Goal: Task Accomplishment & Management: Manage account settings

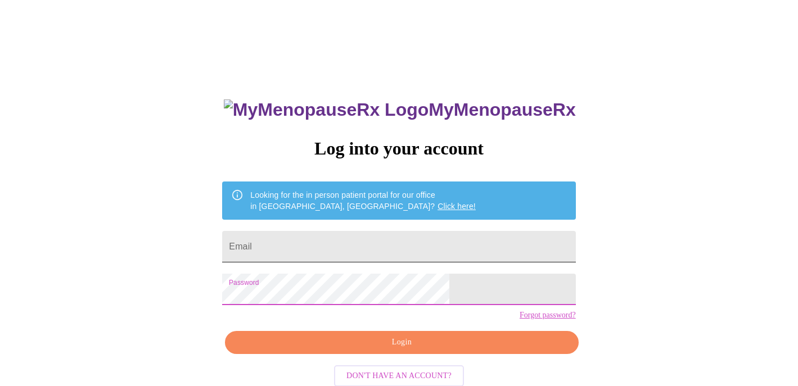
click at [432, 241] on input "Email" at bounding box center [398, 246] width 353 height 31
click at [399, 337] on div "MyMenopauseRx Log into your account Looking for the in person patient portal fo…" at bounding box center [399, 275] width 376 height 386
click at [395, 248] on input "Email" at bounding box center [398, 246] width 353 height 31
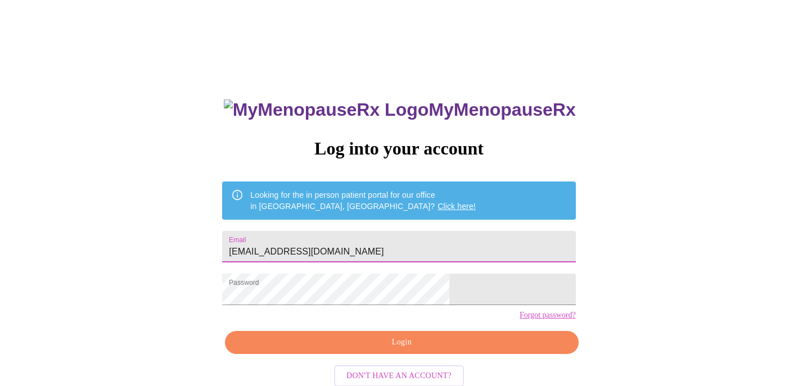
click at [383, 350] on span "Login" at bounding box center [401, 343] width 327 height 14
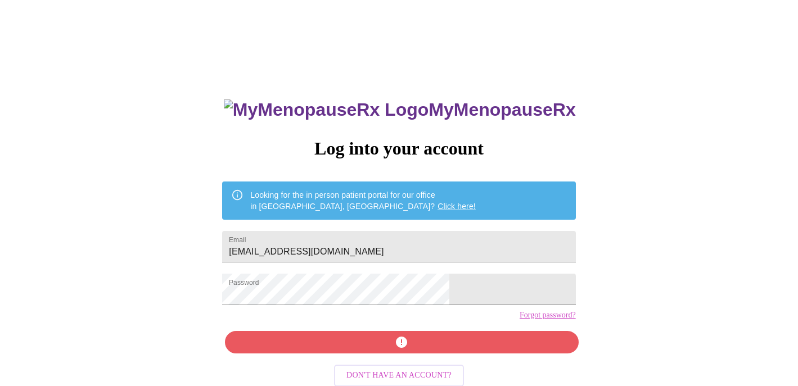
scroll to position [24, 0]
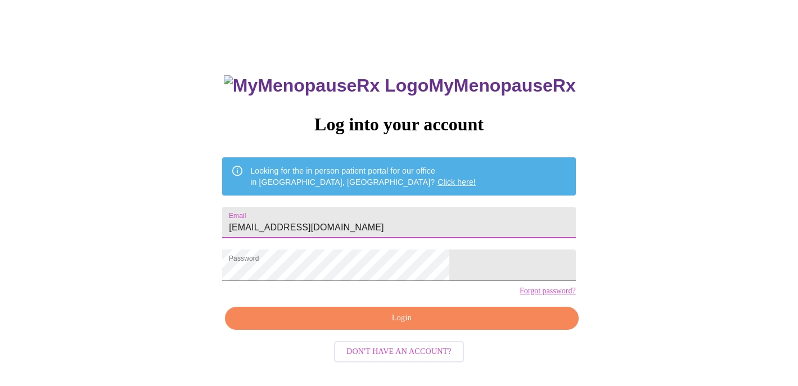
click at [352, 224] on input "christy_conley@webbschool.org" at bounding box center [398, 222] width 353 height 31
type input "christy.house@webbschool.org"
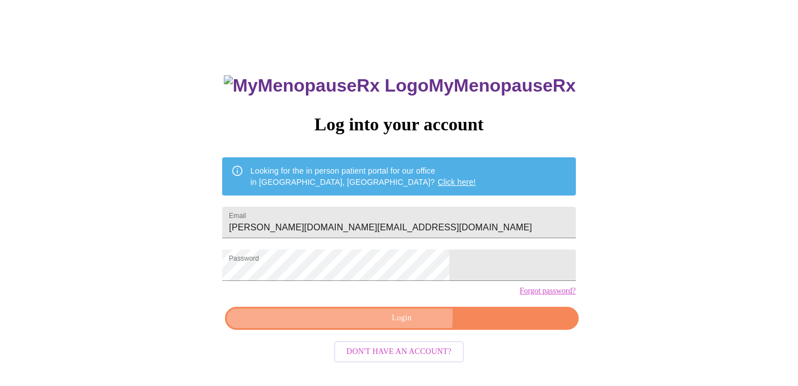
click at [396, 326] on span "Login" at bounding box center [401, 319] width 327 height 14
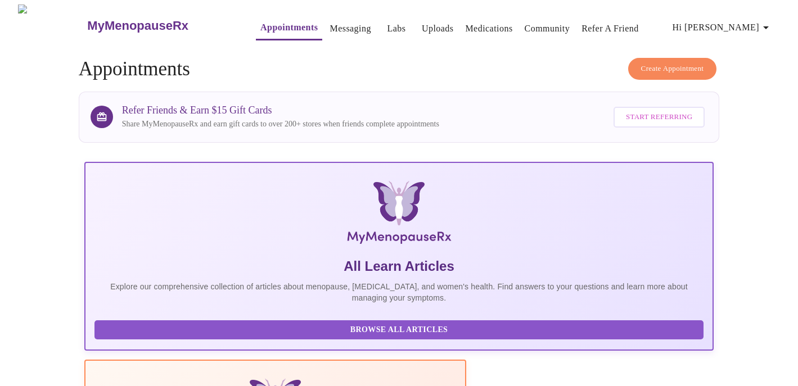
click at [755, 24] on span "Hi [PERSON_NAME]" at bounding box center [723, 28] width 100 height 16
click at [744, 45] on li "Billing" at bounding box center [749, 44] width 52 height 20
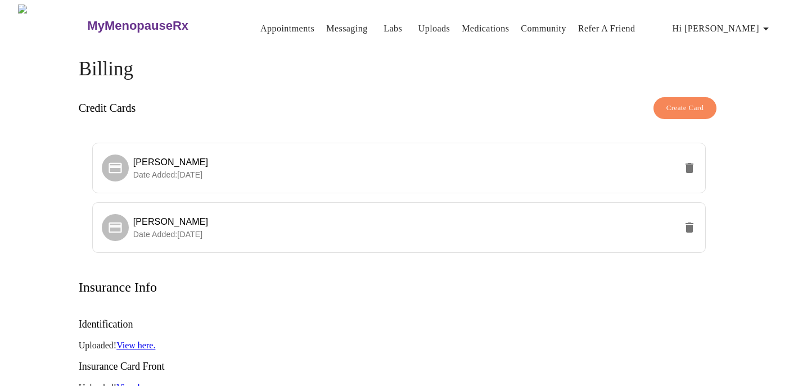
click at [764, 25] on icon "button" at bounding box center [765, 28] width 13 height 13
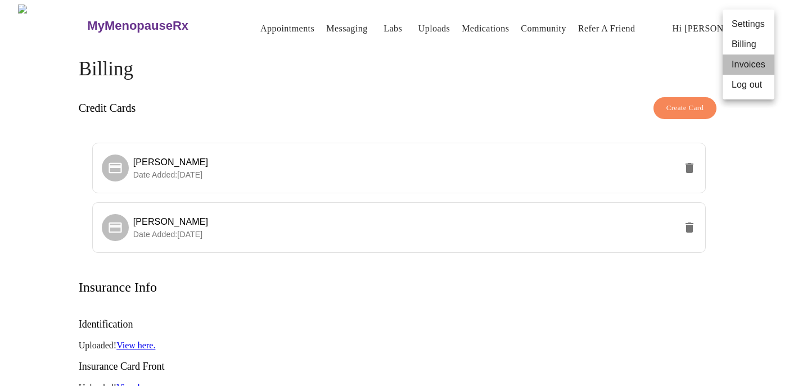
click at [746, 63] on li "Invoices" at bounding box center [749, 65] width 52 height 20
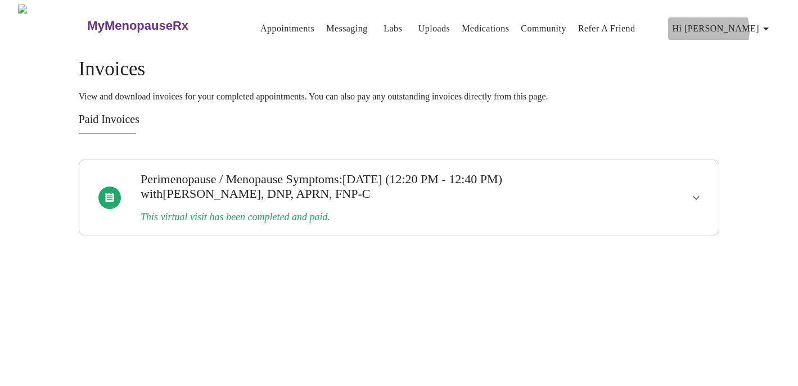
click at [754, 26] on span "Hi [PERSON_NAME]" at bounding box center [723, 29] width 100 height 16
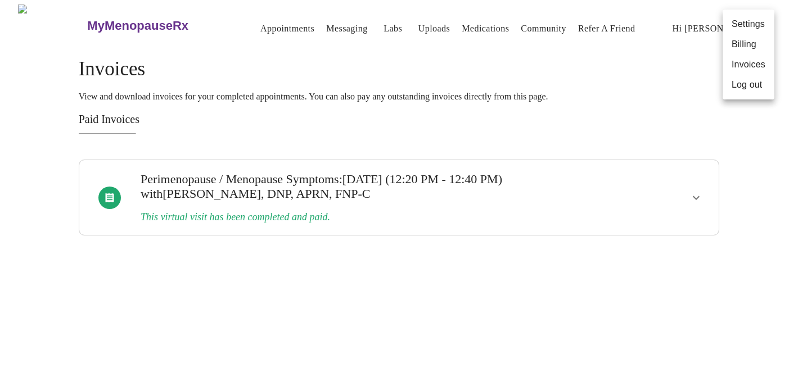
click at [475, 24] on div at bounding box center [399, 193] width 798 height 386
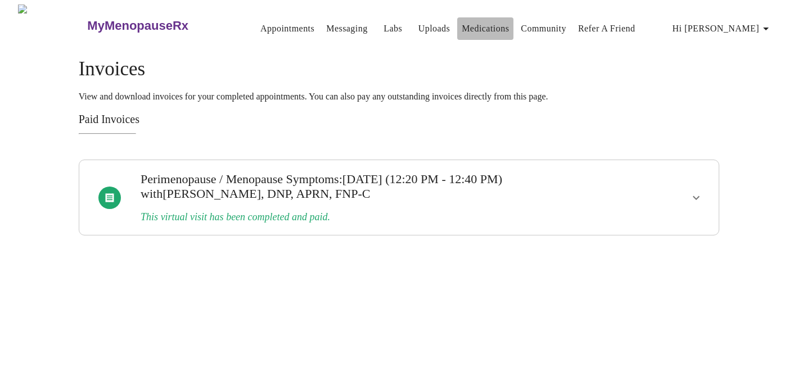
click at [475, 24] on link "Medications" at bounding box center [485, 29] width 47 height 16
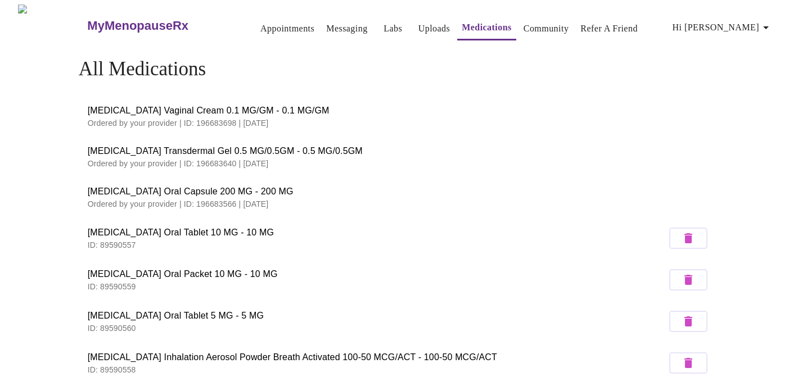
click at [735, 23] on span "Hi [PERSON_NAME]" at bounding box center [723, 28] width 100 height 16
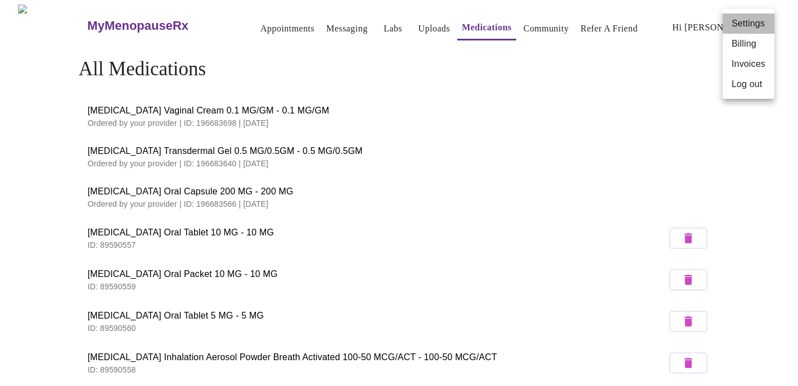
click at [751, 23] on li "Settings" at bounding box center [749, 23] width 52 height 20
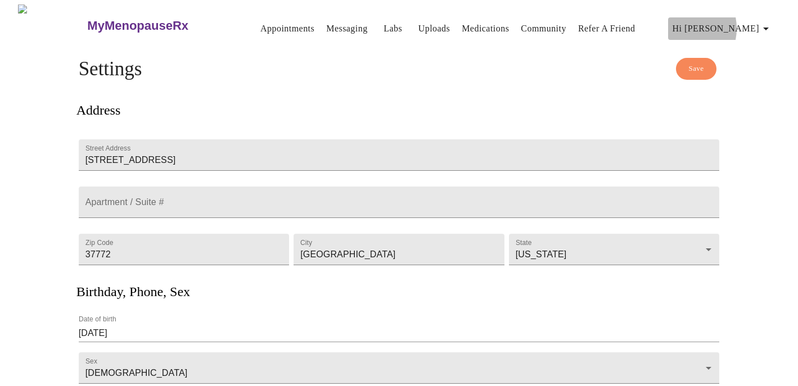
click at [727, 24] on span "Hi [PERSON_NAME]" at bounding box center [723, 29] width 100 height 16
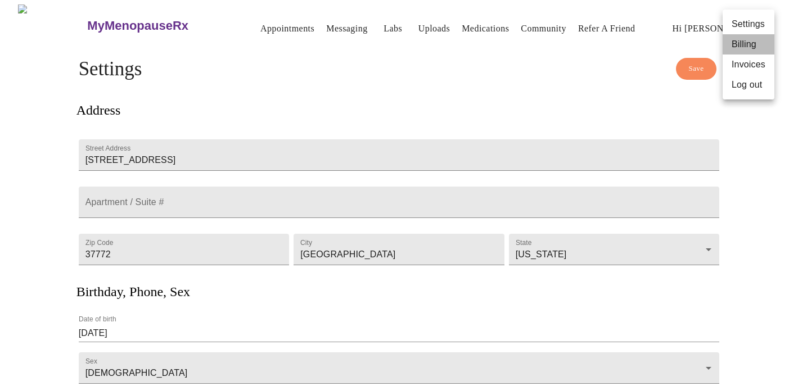
click at [732, 45] on li "Billing" at bounding box center [749, 44] width 52 height 20
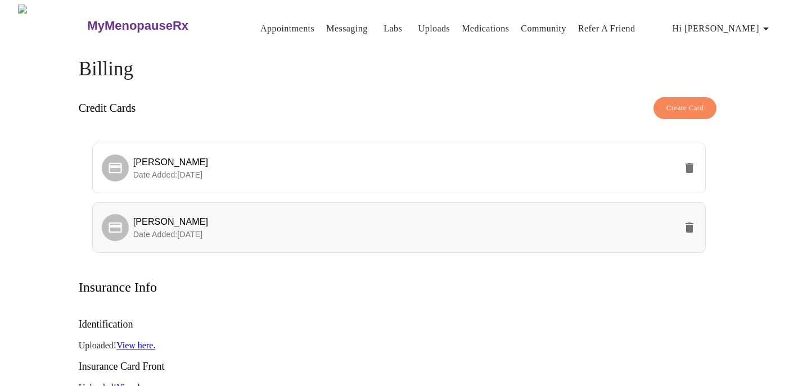
click at [605, 215] on span "Patricia House" at bounding box center [404, 221] width 543 height 13
click at [124, 19] on h3 "MyMenopauseRx" at bounding box center [137, 26] width 101 height 15
